Goal: Task Accomplishment & Management: Manage account settings

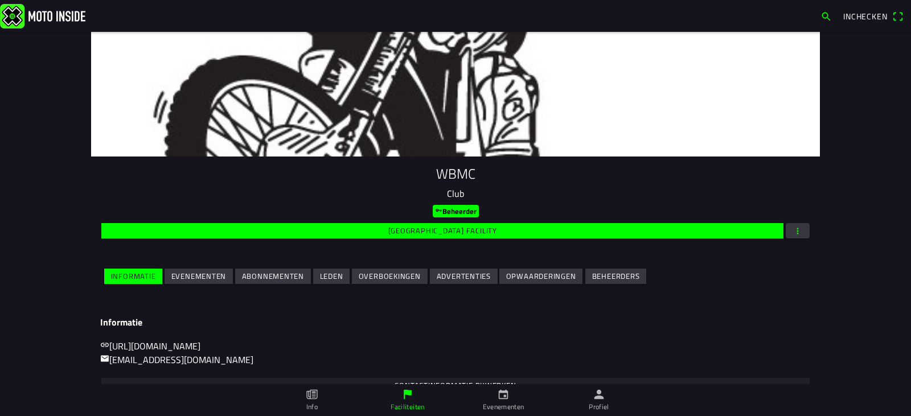
click at [0, 0] on slot "Evenementen" at bounding box center [0, 0] width 0 height 0
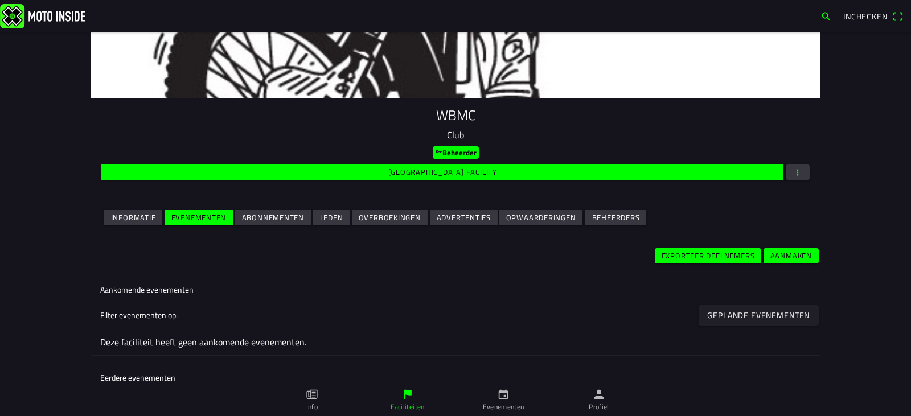
scroll to position [58, 0]
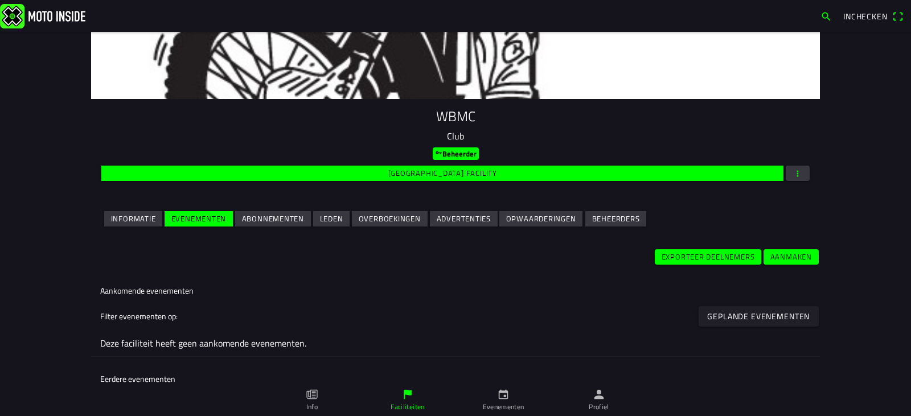
click at [406, 395] on icon "flag" at bounding box center [408, 394] width 13 height 13
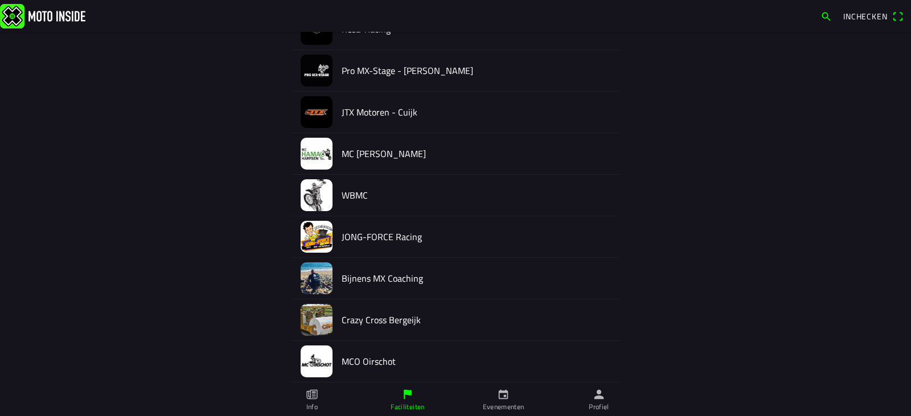
scroll to position [636, 0]
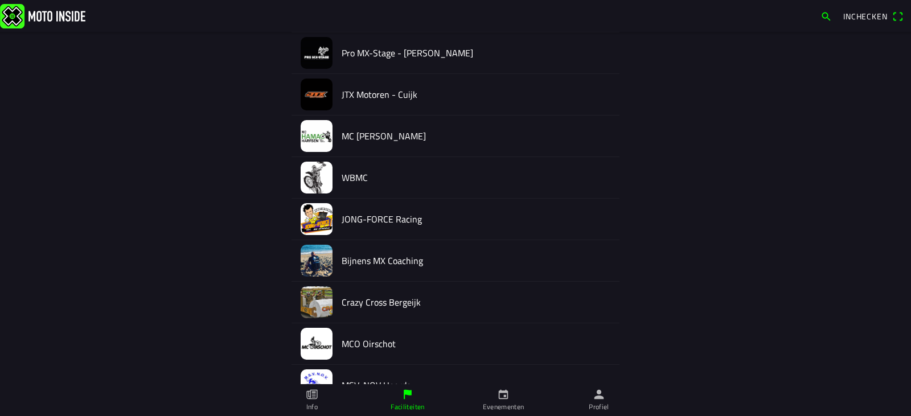
click at [322, 175] on img at bounding box center [317, 178] width 32 height 32
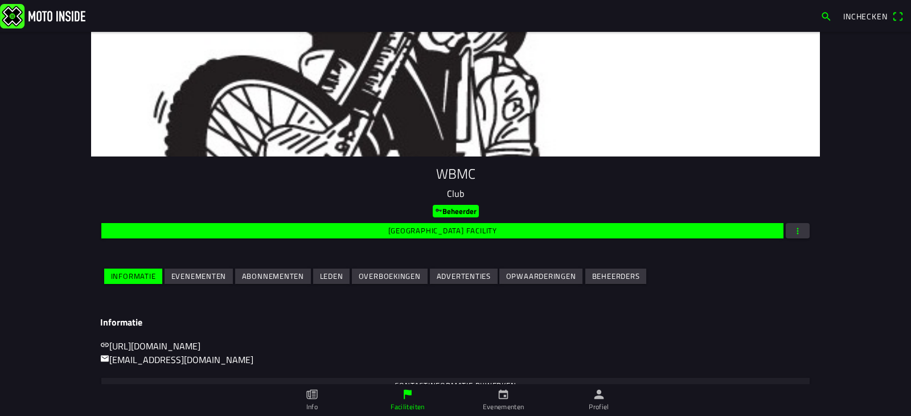
click at [199, 269] on span "Evenementen" at bounding box center [198, 276] width 55 height 15
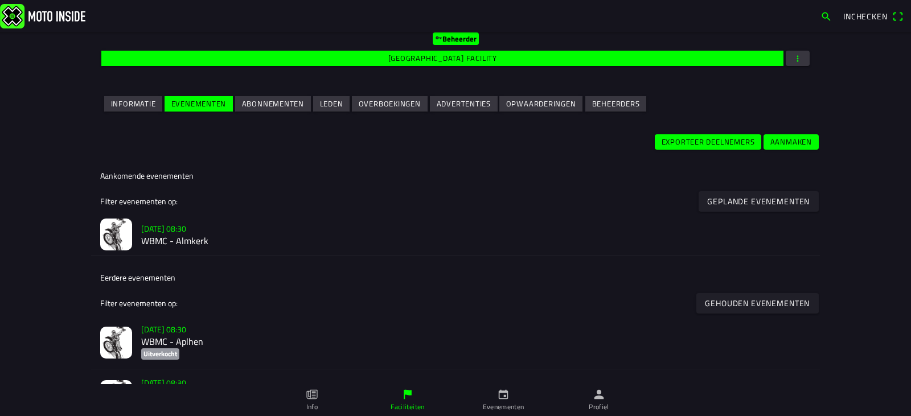
scroll to position [170, 0]
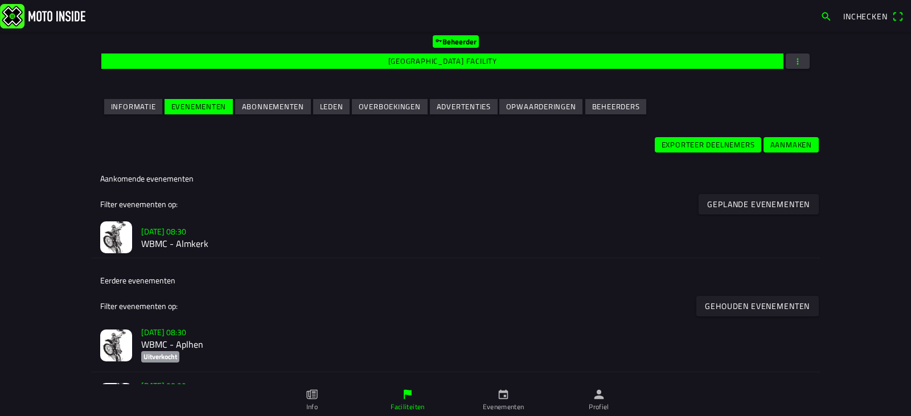
click at [0, 0] on slot "[DATE] 08:30" at bounding box center [0, 0] width 0 height 0
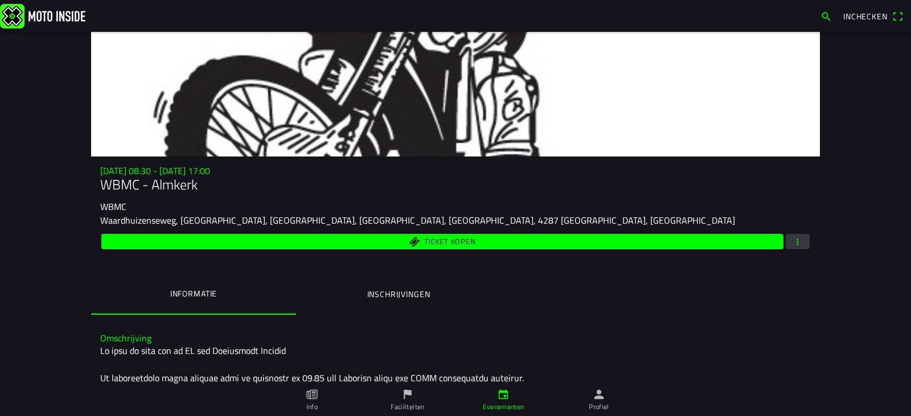
click at [795, 244] on span "button" at bounding box center [798, 241] width 10 height 15
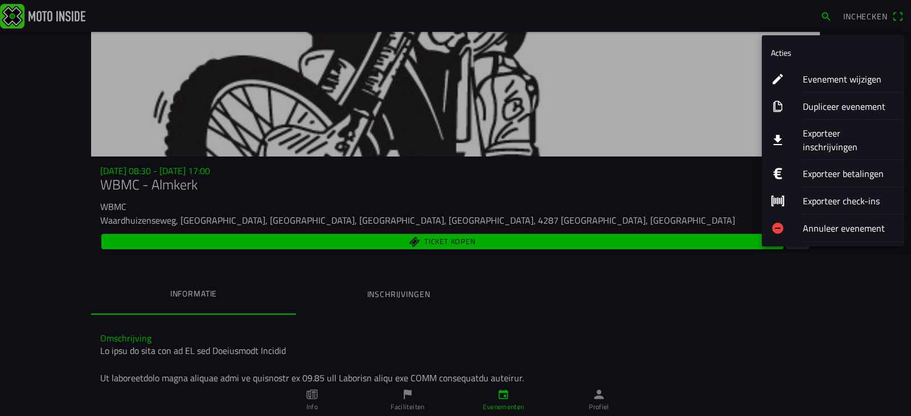
click at [828, 81] on ion-label "Evenement wijzigen" at bounding box center [849, 79] width 92 height 14
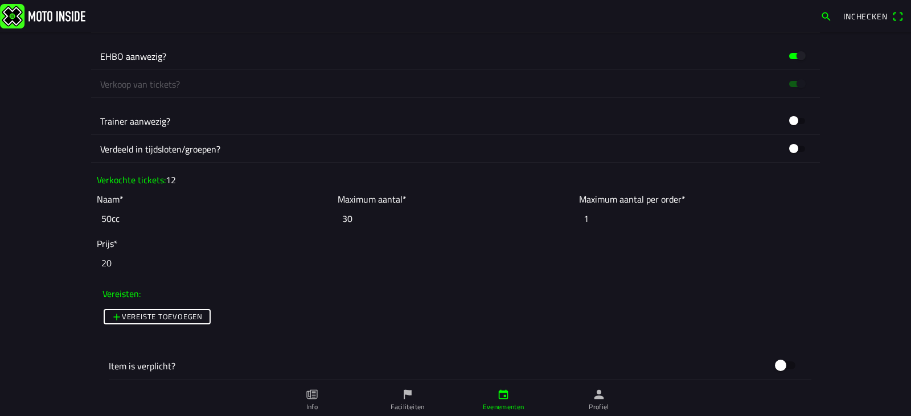
scroll to position [921, 0]
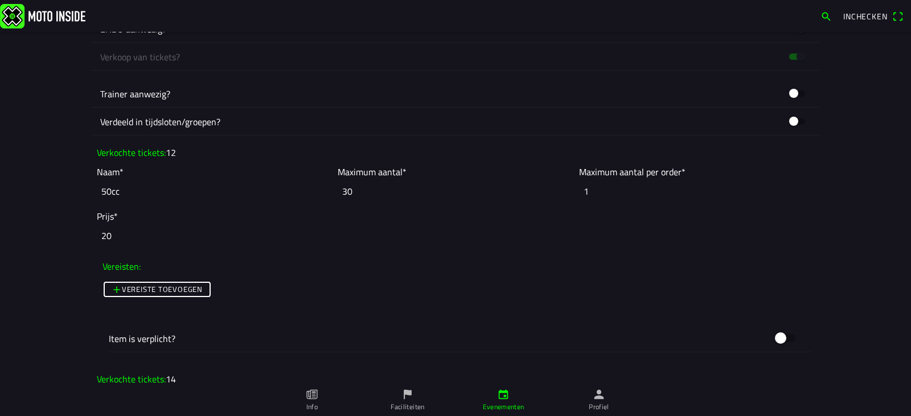
click at [359, 190] on input "30" at bounding box center [455, 191] width 235 height 25
drag, startPoint x: 359, startPoint y: 190, endPoint x: 327, endPoint y: 186, distance: 32.7
click at [0, 0] on slot "Naam* 50cc Maximum aantal* 30 Maximum aantal per order* 1" at bounding box center [0, 0] width 0 height 0
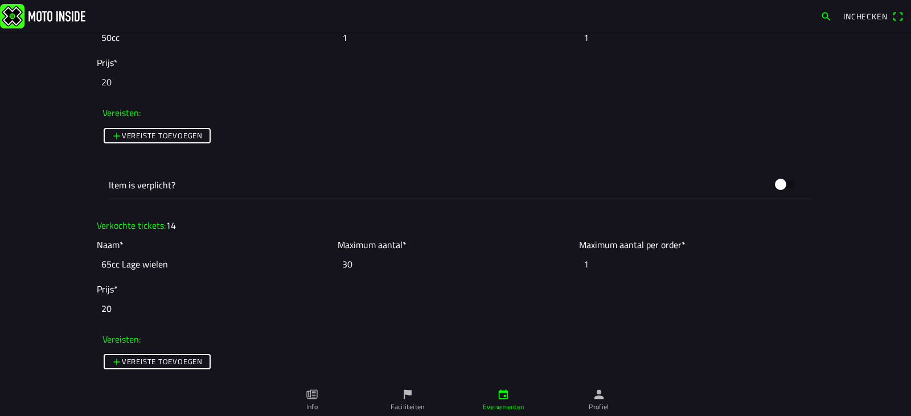
scroll to position [1082, 0]
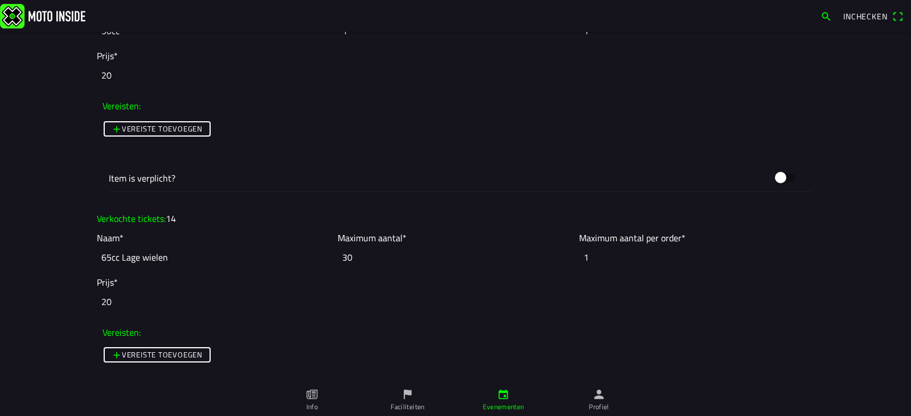
type input "1"
click at [360, 258] on input "30" at bounding box center [455, 257] width 235 height 25
drag, startPoint x: 359, startPoint y: 258, endPoint x: 330, endPoint y: 252, distance: 29.6
click at [0, 0] on slot "Naam* 65cc Lage wielen Maximum aantal* 30 Maximum aantal per order* 1" at bounding box center [0, 0] width 0 height 0
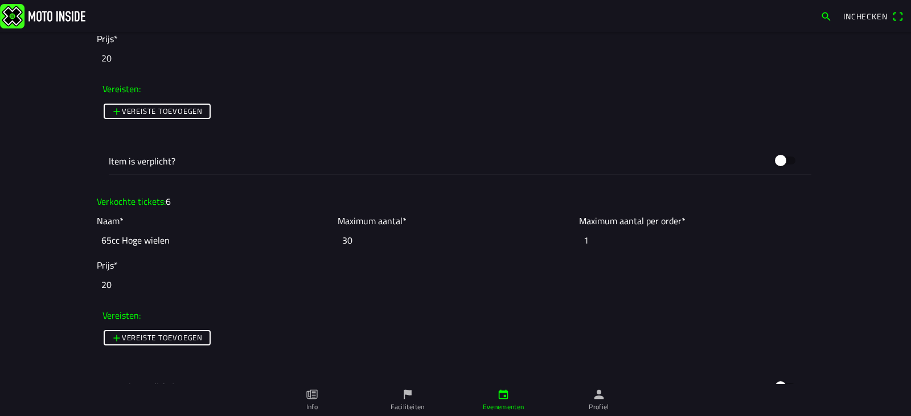
scroll to position [1327, 0]
type input "1"
click at [382, 261] on ion-col "Prijs* 20" at bounding box center [455, 277] width 723 height 44
drag, startPoint x: 357, startPoint y: 235, endPoint x: 325, endPoint y: 231, distance: 32.7
click at [0, 0] on slot "Naam* 65cc Hoge wielen Maximum aantal* 30 Maximum aantal per order* 1" at bounding box center [0, 0] width 0 height 0
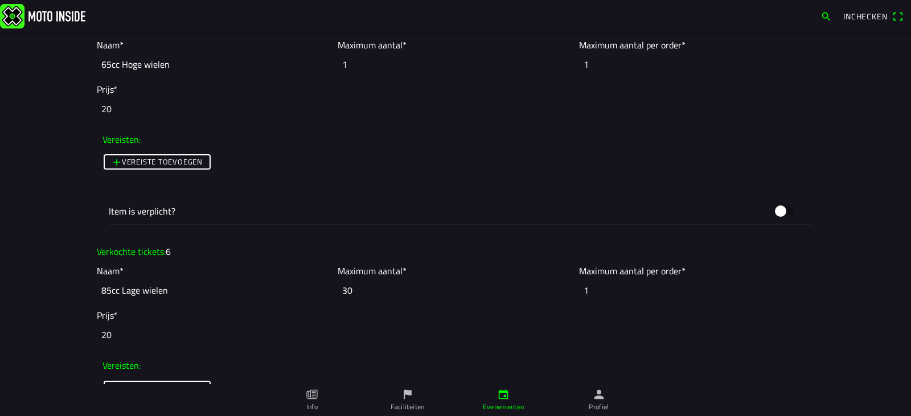
scroll to position [1515, 0]
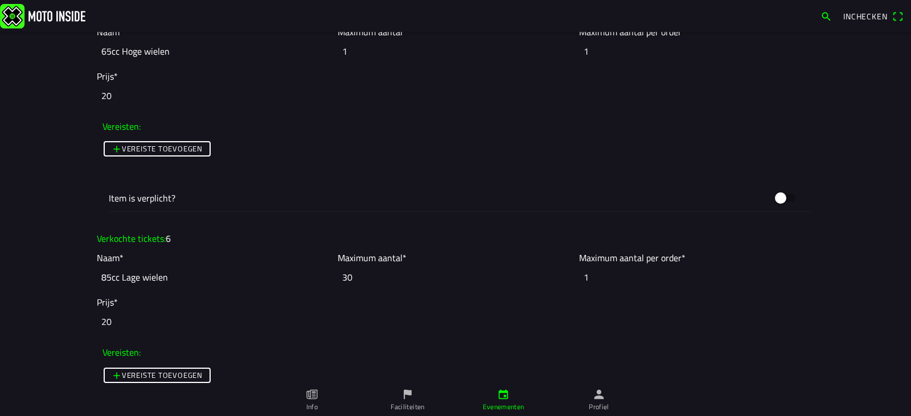
type input "1"
click at [387, 270] on input "30" at bounding box center [455, 277] width 235 height 25
drag, startPoint x: 363, startPoint y: 276, endPoint x: 294, endPoint y: 273, distance: 69.6
click at [0, 0] on slot "Naam* 85cc Lage wielen Maximum aantal* 30 Maximum aantal per order* 1" at bounding box center [0, 0] width 0 height 0
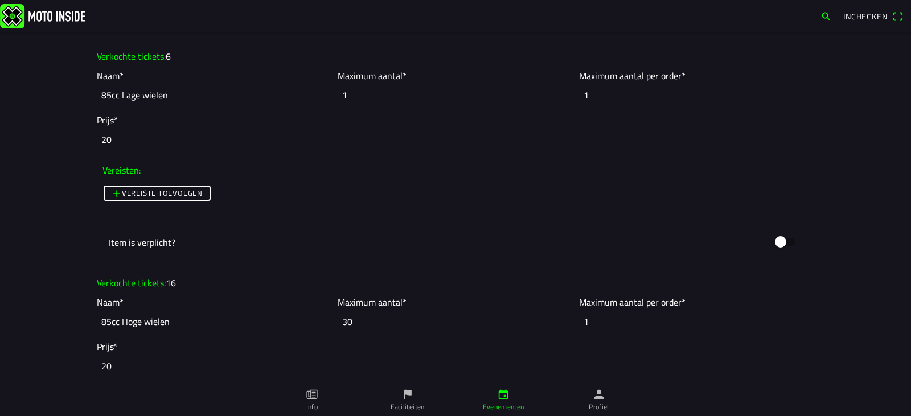
scroll to position [1709, 0]
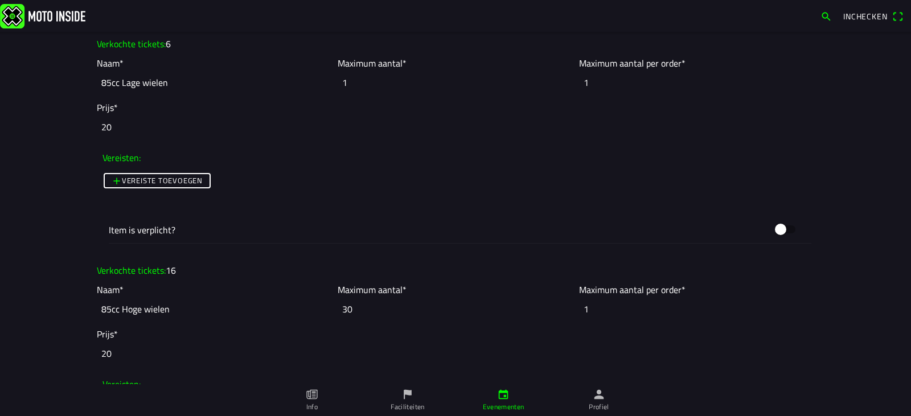
type input "1"
click at [359, 346] on input "20" at bounding box center [456, 353] width 718 height 25
drag, startPoint x: 354, startPoint y: 311, endPoint x: 331, endPoint y: 308, distance: 23.6
click at [335, 308] on ion-col "Maximum aantal* 30" at bounding box center [455, 302] width 241 height 44
click at [413, 308] on input "1" at bounding box center [455, 309] width 235 height 25
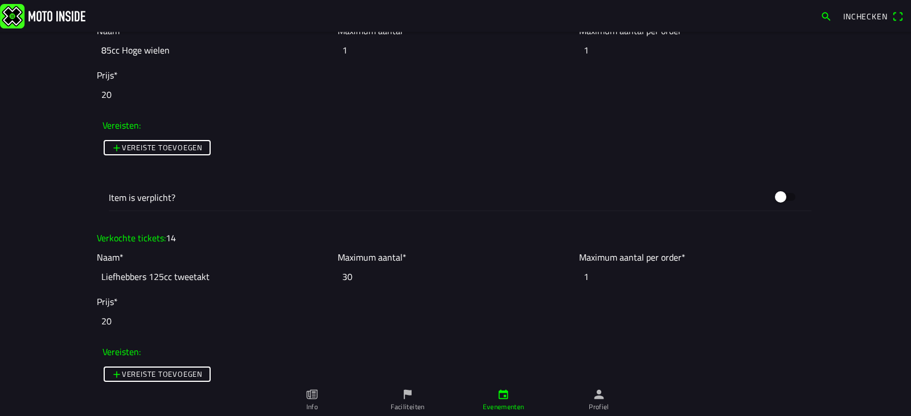
scroll to position [1973, 0]
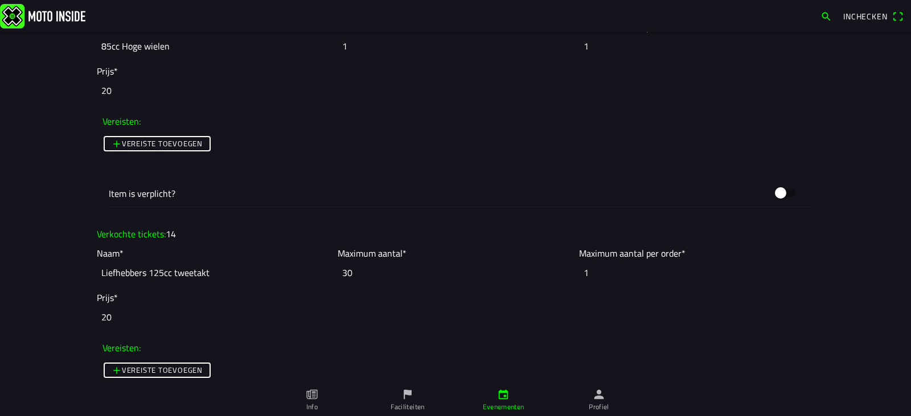
type input "1"
drag, startPoint x: 353, startPoint y: 271, endPoint x: 332, endPoint y: 269, distance: 21.1
click at [335, 269] on ion-col "Maximum aantal* 30" at bounding box center [455, 266] width 241 height 44
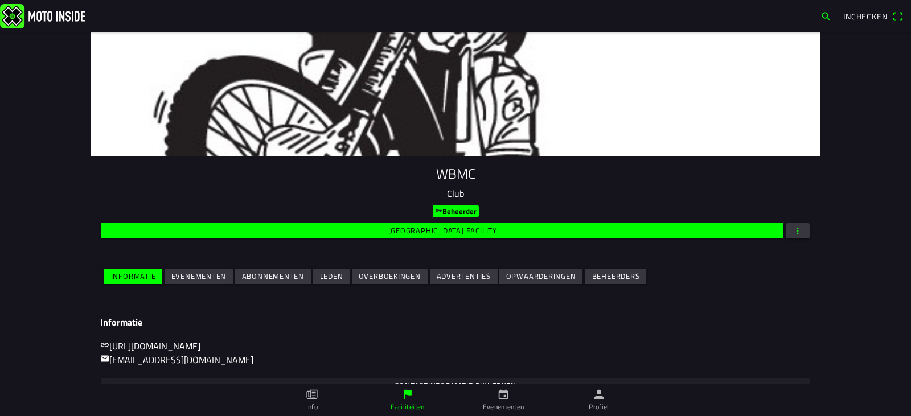
click at [0, 0] on slot "Evenementen" at bounding box center [0, 0] width 0 height 0
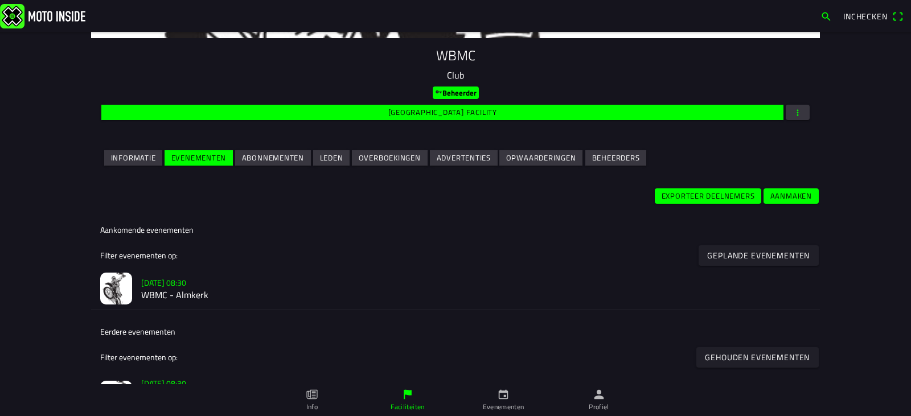
scroll to position [138, 0]
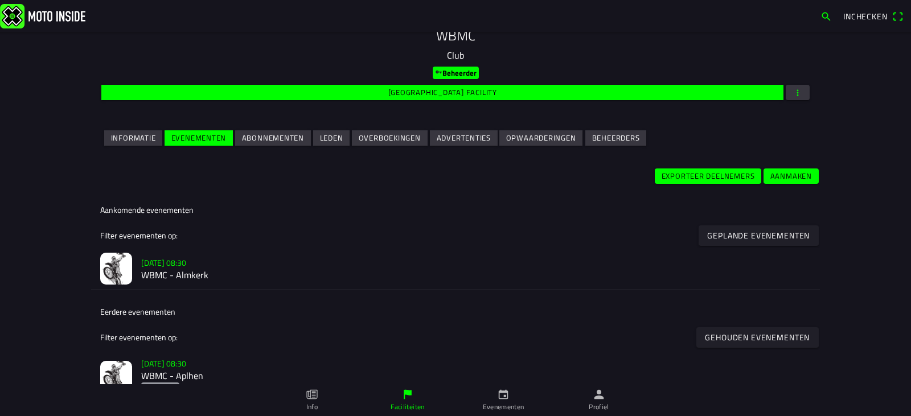
click at [0, 0] on slot "[DATE] 08:30" at bounding box center [0, 0] width 0 height 0
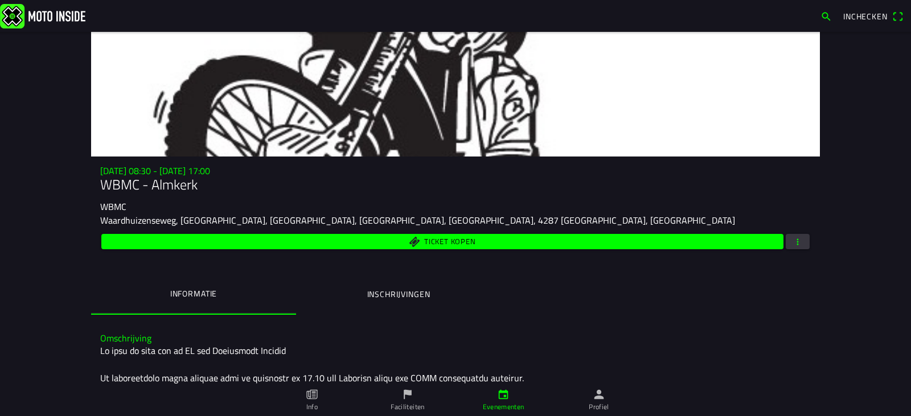
click at [794, 238] on span "button" at bounding box center [798, 241] width 10 height 15
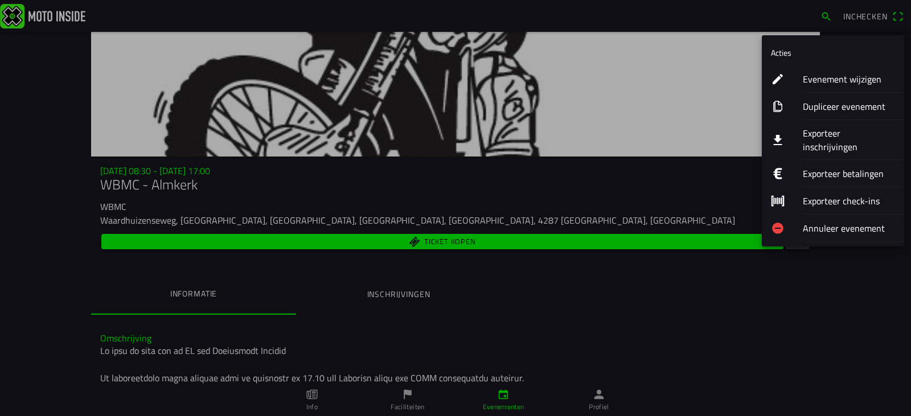
click at [832, 70] on div "Evenement wijzigen" at bounding box center [849, 79] width 92 height 27
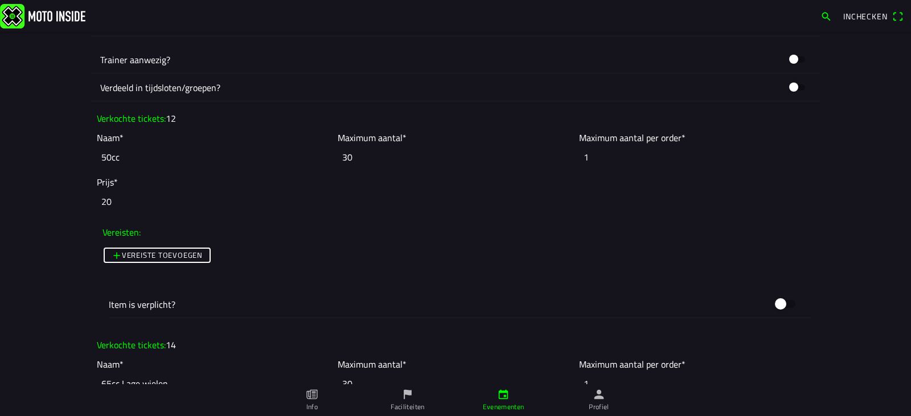
scroll to position [975, 0]
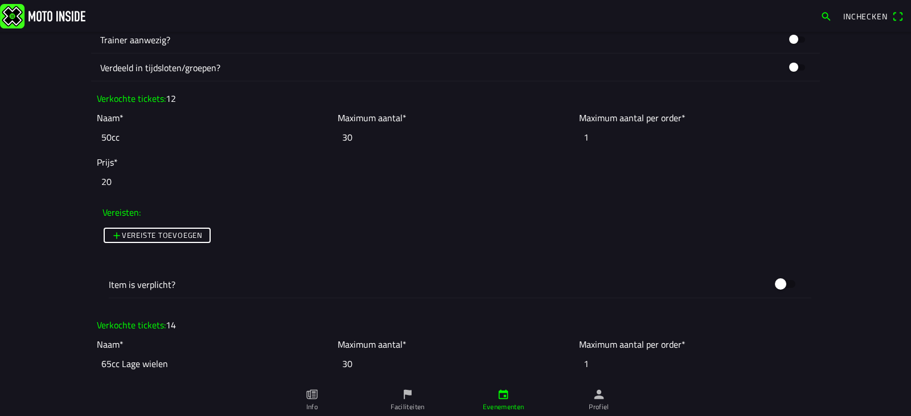
drag, startPoint x: 357, startPoint y: 133, endPoint x: 335, endPoint y: 134, distance: 22.2
click at [338, 134] on input "30" at bounding box center [455, 137] width 235 height 25
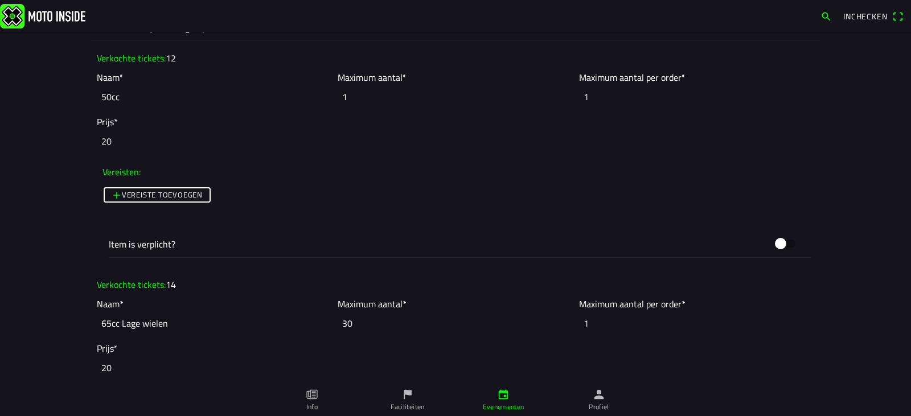
scroll to position [1025, 0]
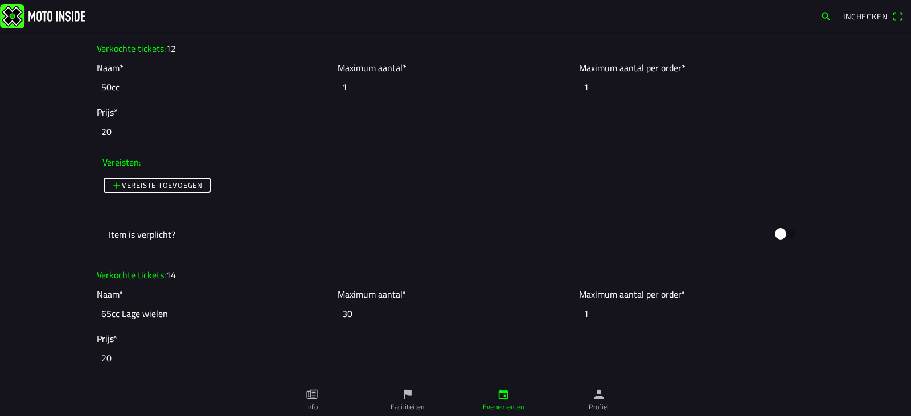
type input "1"
drag, startPoint x: 353, startPoint y: 320, endPoint x: 333, endPoint y: 316, distance: 20.5
click at [338, 316] on input "30" at bounding box center [455, 313] width 235 height 25
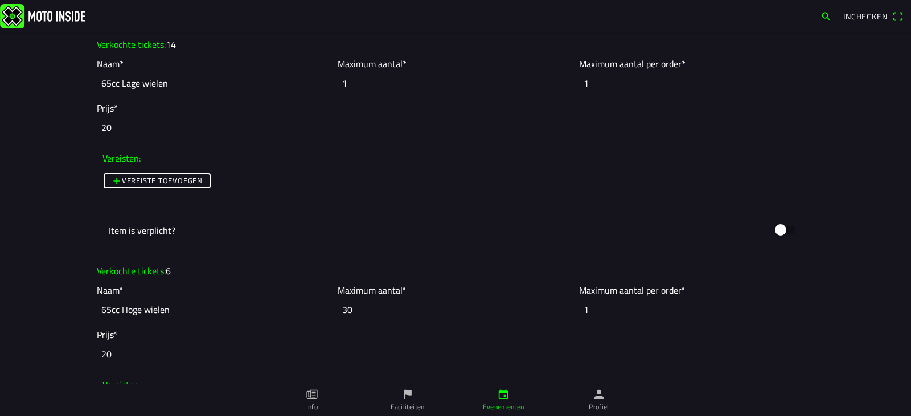
scroll to position [1258, 0]
type input "1"
drag, startPoint x: 358, startPoint y: 305, endPoint x: 317, endPoint y: 305, distance: 41.0
click at [0, 0] on slot "Naam* 65cc Hoge wielen Maximum aantal* 30 Maximum aantal per order* 1" at bounding box center [0, 0] width 0 height 0
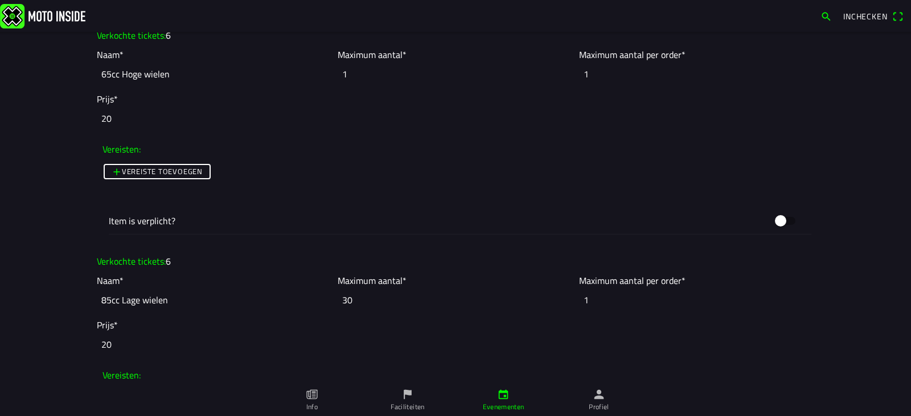
scroll to position [1507, 0]
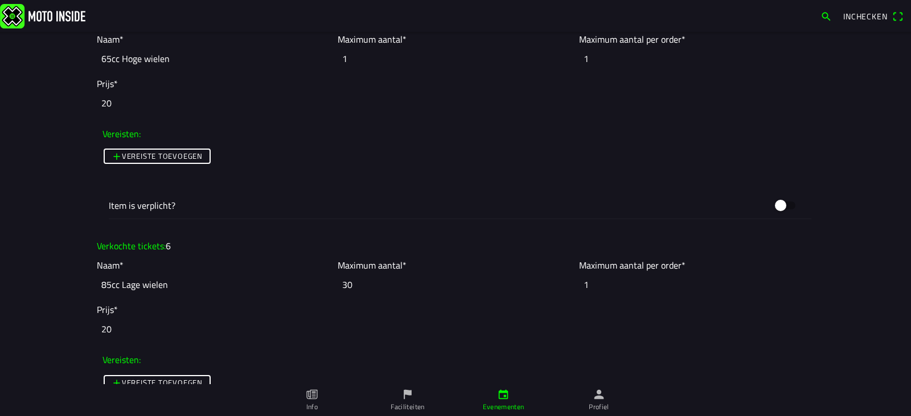
type input "1"
drag, startPoint x: 363, startPoint y: 287, endPoint x: 321, endPoint y: 282, distance: 43.0
click at [0, 0] on slot "Naam* 85cc Lage wielen Maximum aantal* 30 Maximum aantal per order* 1" at bounding box center [0, 0] width 0 height 0
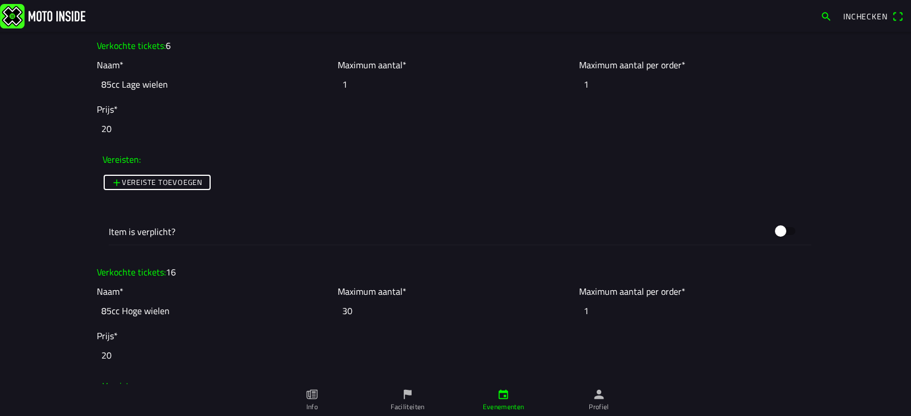
scroll to position [1715, 0]
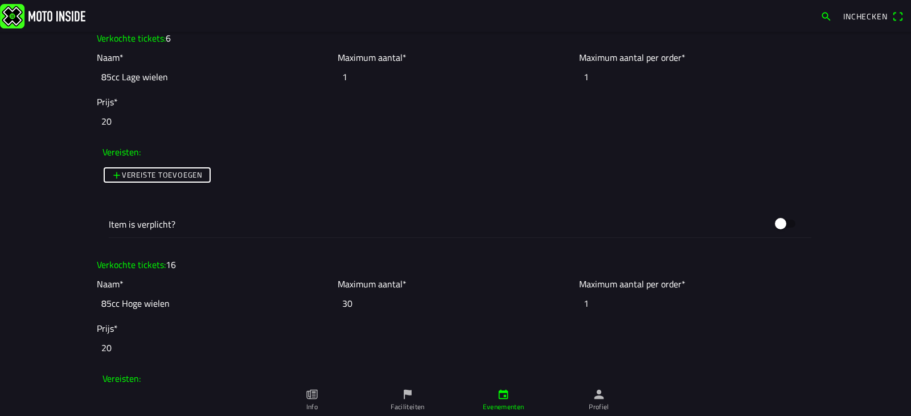
type input "1"
drag, startPoint x: 359, startPoint y: 311, endPoint x: 317, endPoint y: 305, distance: 42.5
click at [0, 0] on slot "Naam* 85cc Hoge wielen Maximum aantal* 30 Maximum aantal per order* 1" at bounding box center [0, 0] width 0 height 0
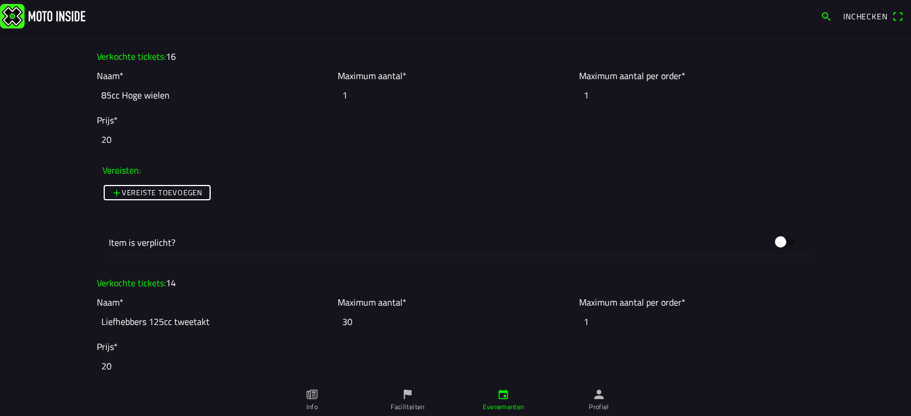
scroll to position [1938, 0]
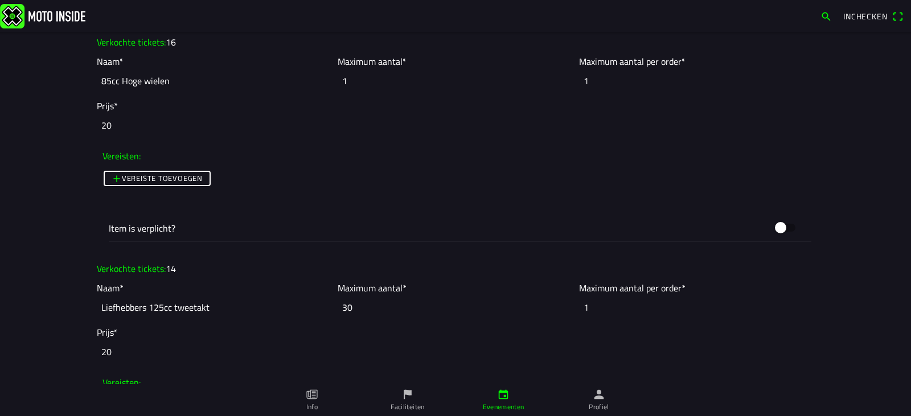
type input "1"
drag, startPoint x: 360, startPoint y: 310, endPoint x: 325, endPoint y: 309, distance: 35.3
click at [0, 0] on slot "Naam* Liefhebbers 125cc tweetakt Maximum aantal* 30 Maximum aantal per order* 1" at bounding box center [0, 0] width 0 height 0
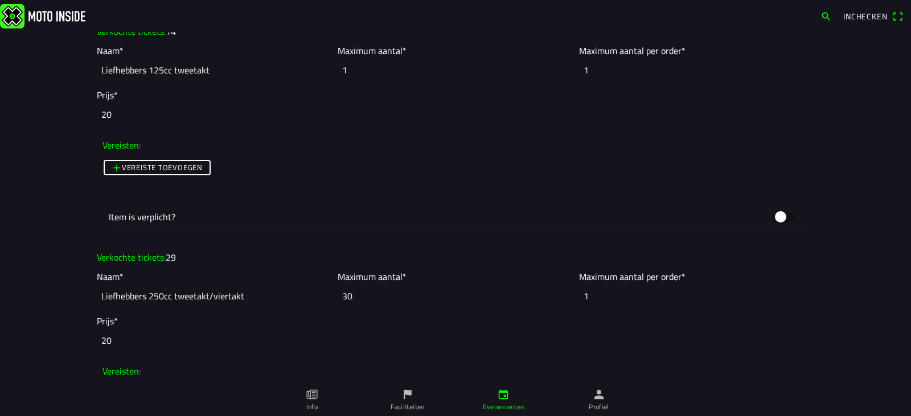
type input "1"
click at [367, 300] on input "30" at bounding box center [455, 296] width 235 height 25
drag, startPoint x: 366, startPoint y: 299, endPoint x: 332, endPoint y: 295, distance: 33.8
click at [335, 295] on ion-col "Maximum aantal* 30" at bounding box center [455, 289] width 241 height 44
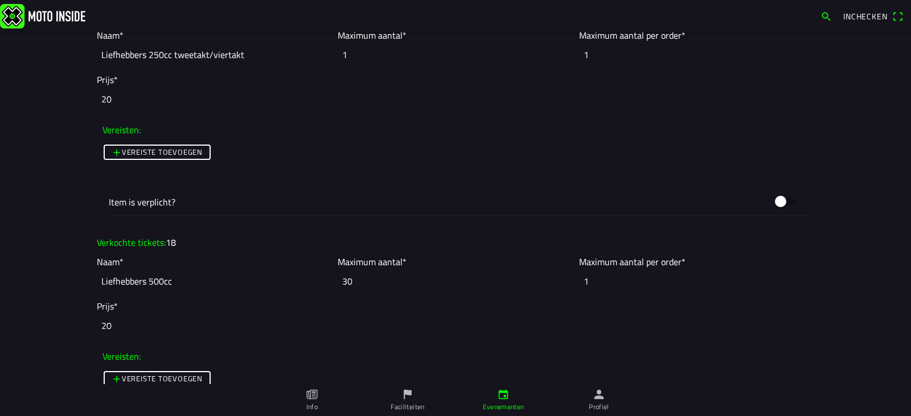
scroll to position [2433, 0]
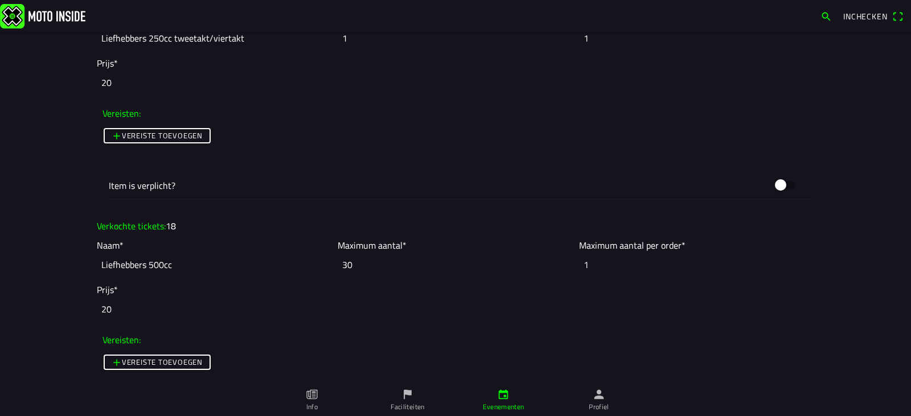
type input "1"
drag, startPoint x: 370, startPoint y: 261, endPoint x: 311, endPoint y: 279, distance: 61.3
click at [0, 0] on slot "Naam* Liefhebbers 500cc Maximum aantal* 30 Maximum aantal per order* 1" at bounding box center [0, 0] width 0 height 0
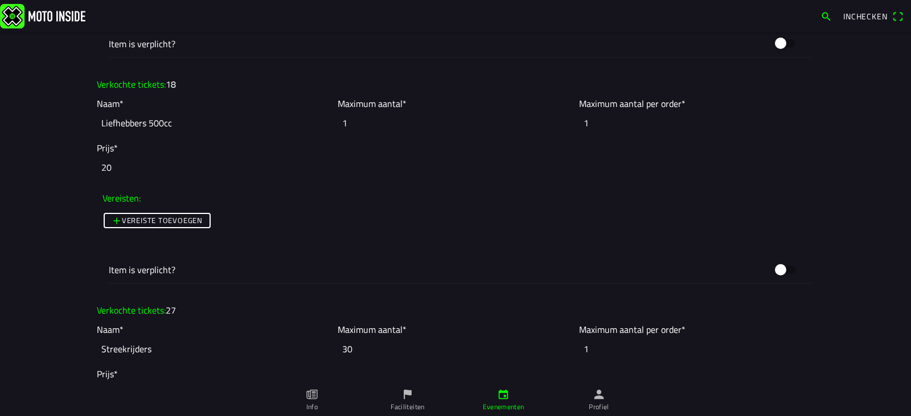
scroll to position [2645, 0]
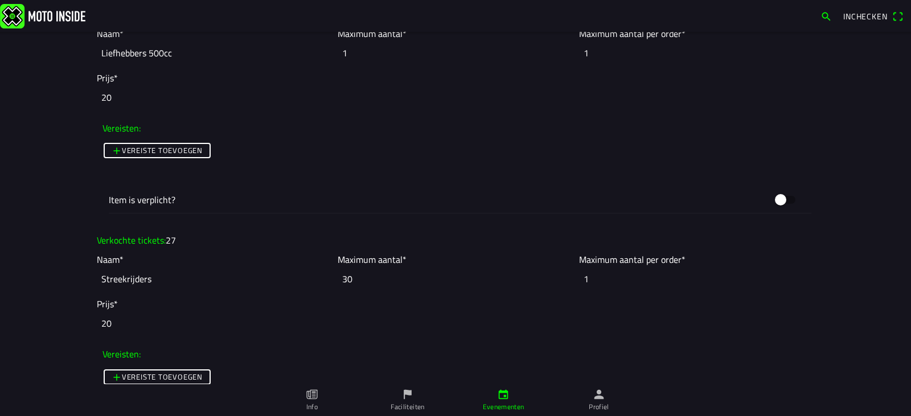
type input "1"
drag, startPoint x: 362, startPoint y: 277, endPoint x: 331, endPoint y: 280, distance: 30.9
click at [335, 280] on ion-col "Maximum aantal* 30" at bounding box center [455, 272] width 241 height 44
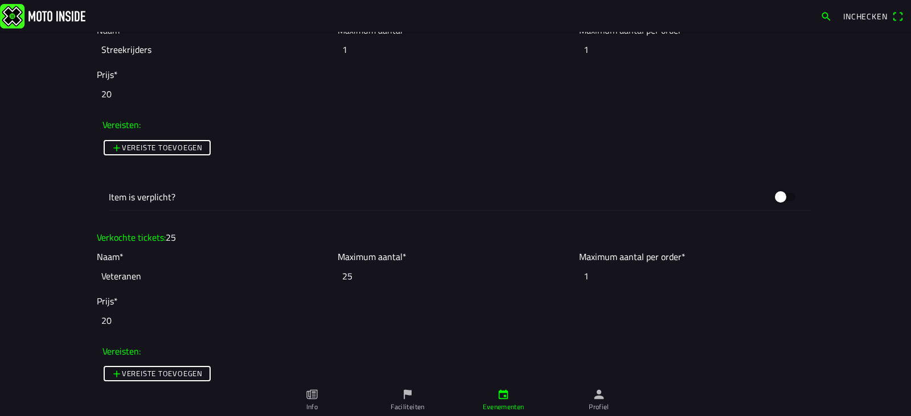
scroll to position [2879, 0]
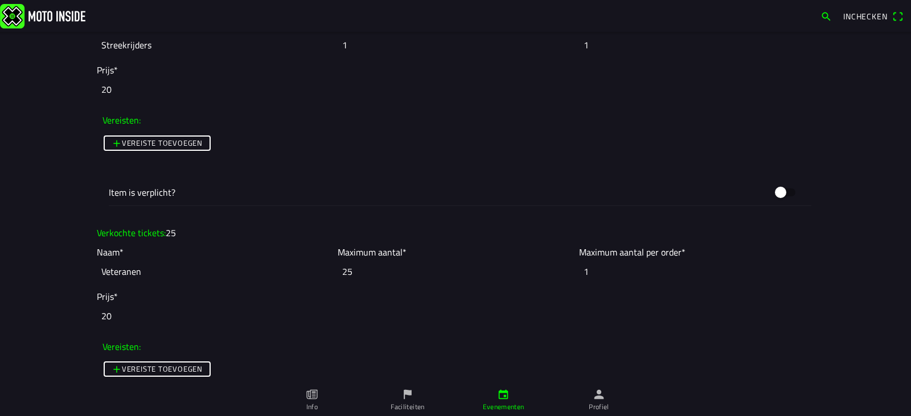
type input "1"
drag, startPoint x: 356, startPoint y: 277, endPoint x: 333, endPoint y: 271, distance: 23.8
click at [338, 271] on input "25" at bounding box center [455, 271] width 235 height 25
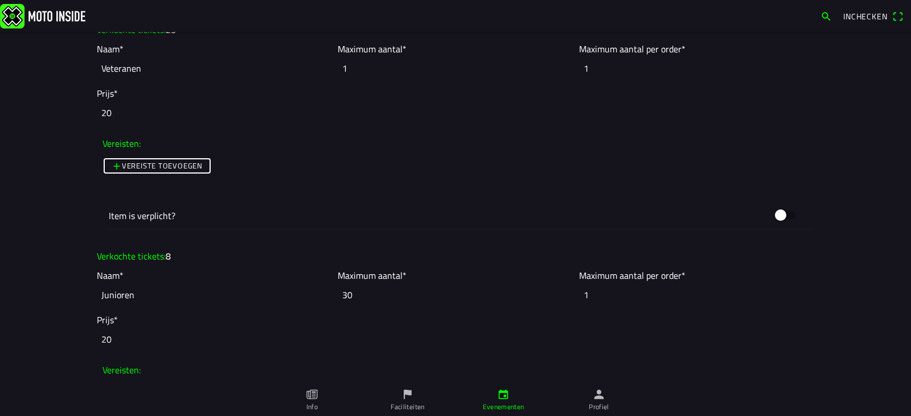
scroll to position [3086, 0]
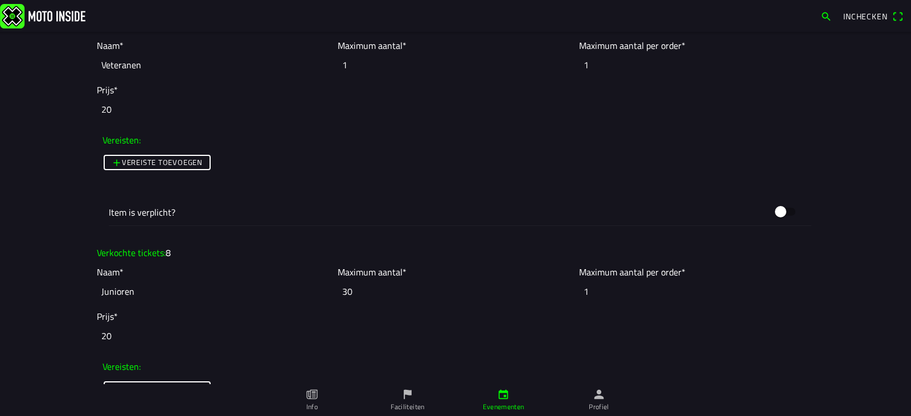
type input "1"
drag, startPoint x: 368, startPoint y: 285, endPoint x: 315, endPoint y: 293, distance: 53.5
click at [0, 0] on slot "Naam* Junioren Maximum aantal* 30 Maximum aantal per order* 1" at bounding box center [0, 0] width 0 height 0
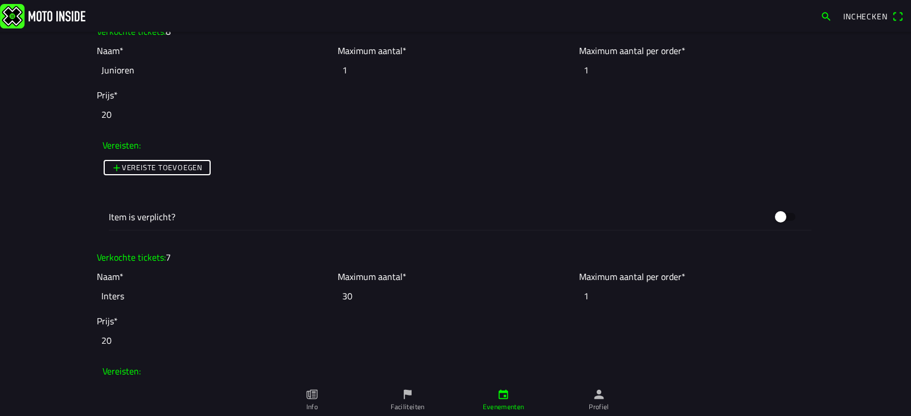
scroll to position [3314, 0]
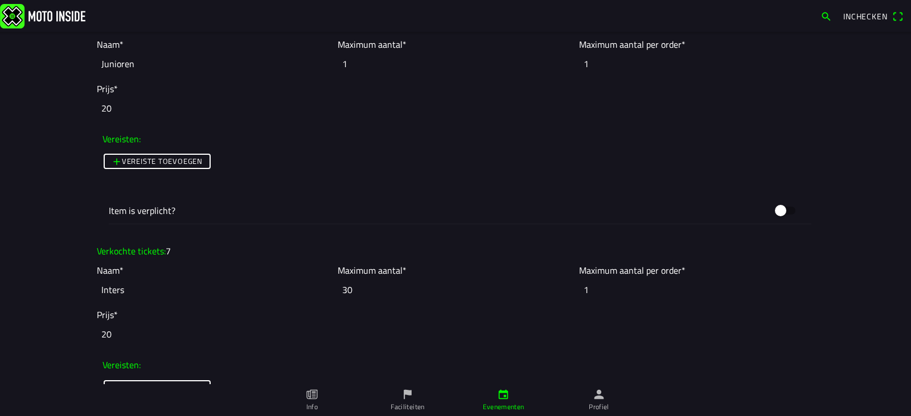
type input "1"
drag, startPoint x: 371, startPoint y: 294, endPoint x: 326, endPoint y: 288, distance: 44.8
click at [0, 0] on slot "Naam* Inters Maximum aantal* 30 Maximum aantal per order* 1" at bounding box center [0, 0] width 0 height 0
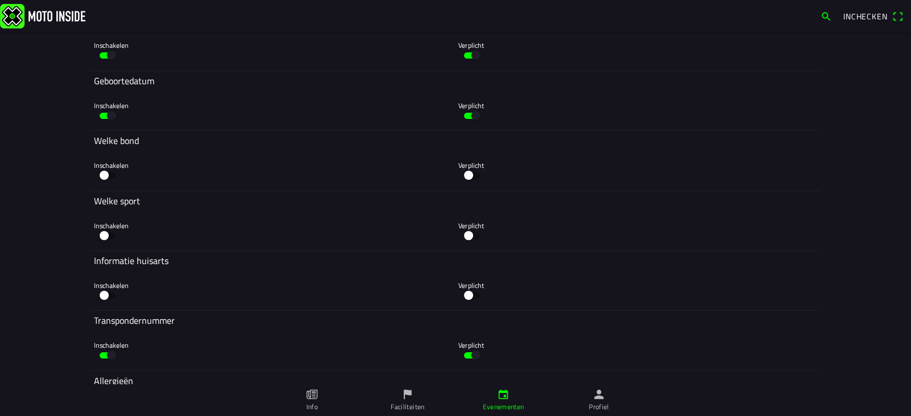
scroll to position [5058, 0]
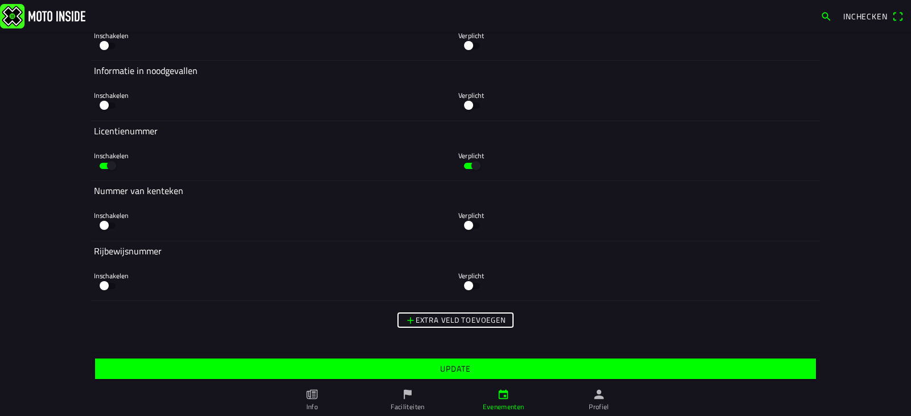
type input "1"
click at [457, 359] on ion-button "Update" at bounding box center [455, 369] width 721 height 21
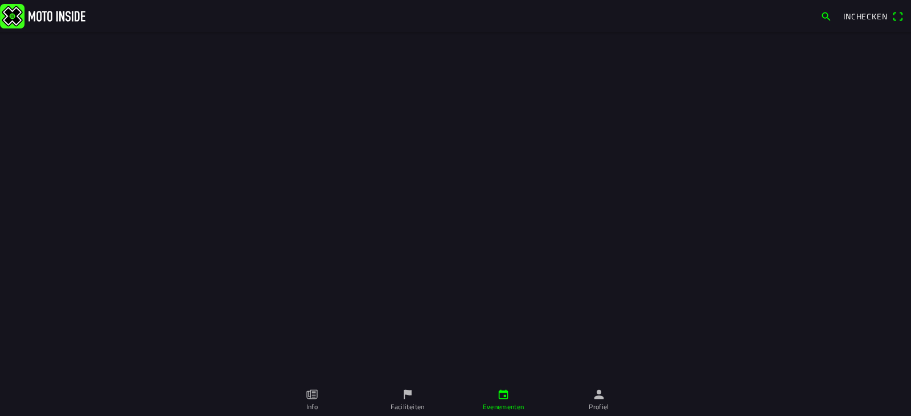
click at [0, 0] on slot "Update" at bounding box center [0, 0] width 0 height 0
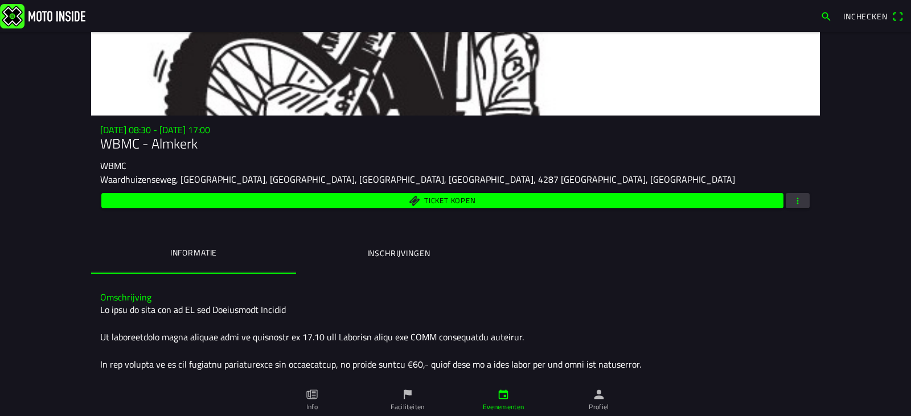
scroll to position [43, 0]
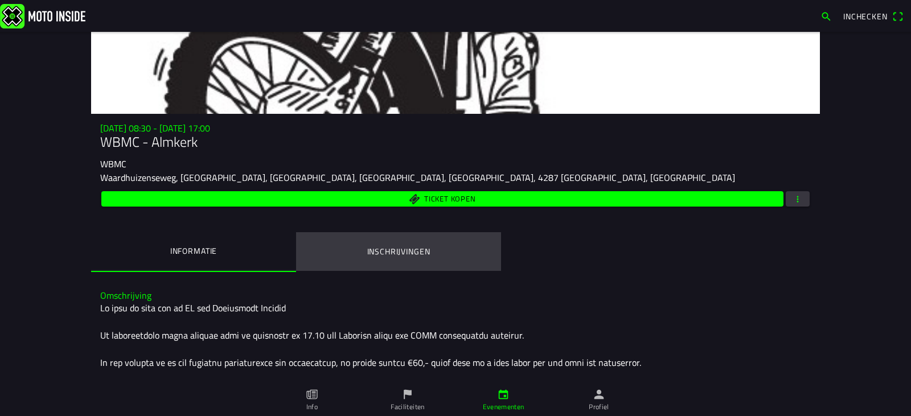
click at [396, 247] on ion-label "Inschrijvingen" at bounding box center [398, 252] width 63 height 13
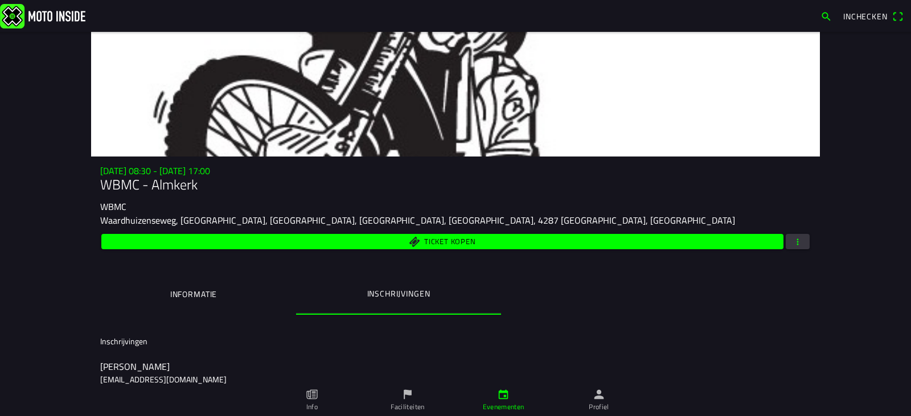
click at [51, 10] on img at bounding box center [42, 15] width 85 height 24
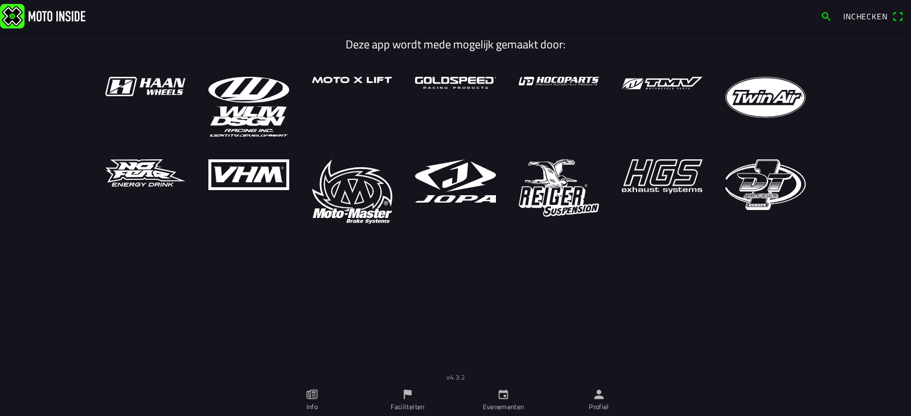
click at [411, 404] on ion-label "Faciliteiten" at bounding box center [408, 407] width 34 height 10
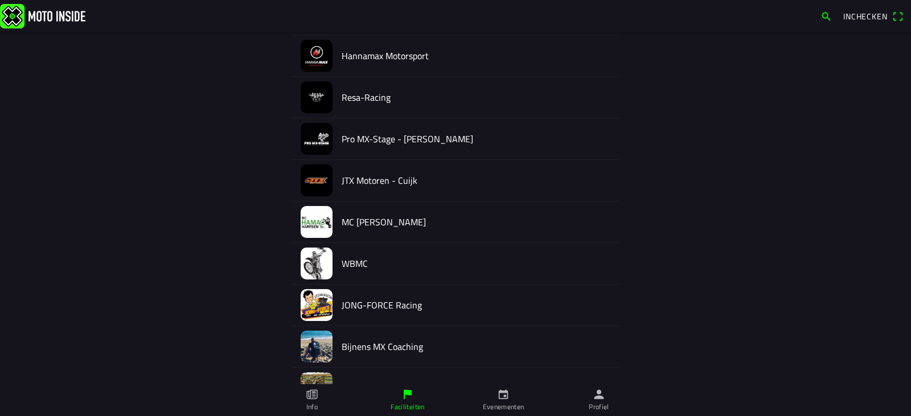
scroll to position [553, 0]
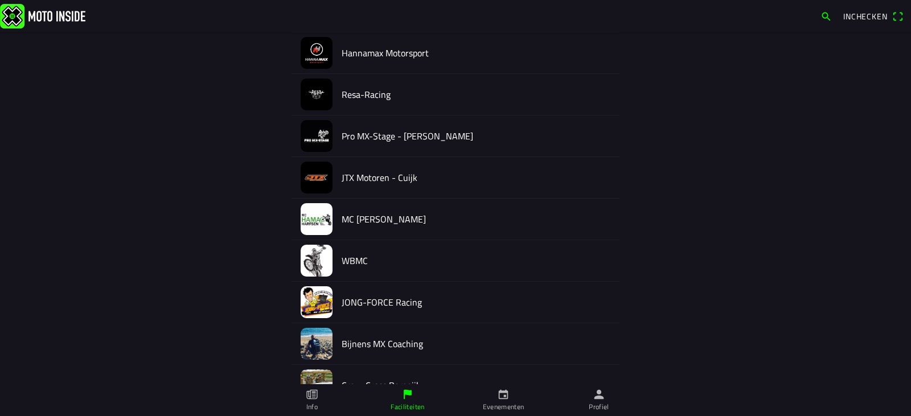
click at [348, 263] on h2 "WBMC" at bounding box center [476, 261] width 269 height 11
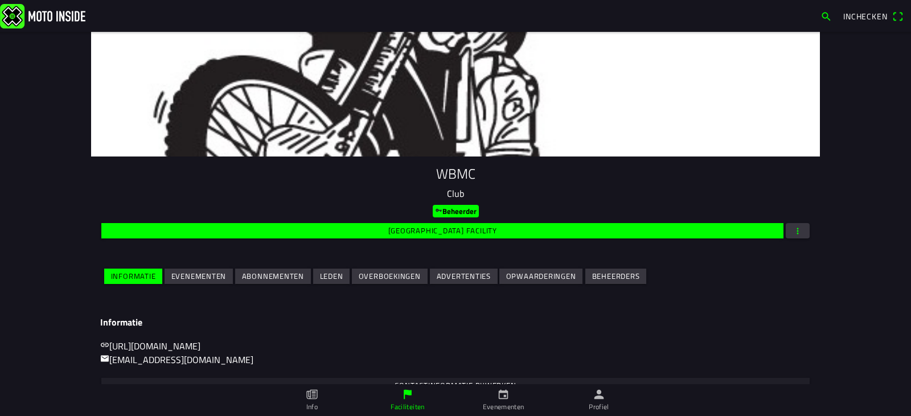
click at [0, 0] on slot "Evenementen" at bounding box center [0, 0] width 0 height 0
